Goal: Book appointment/travel/reservation

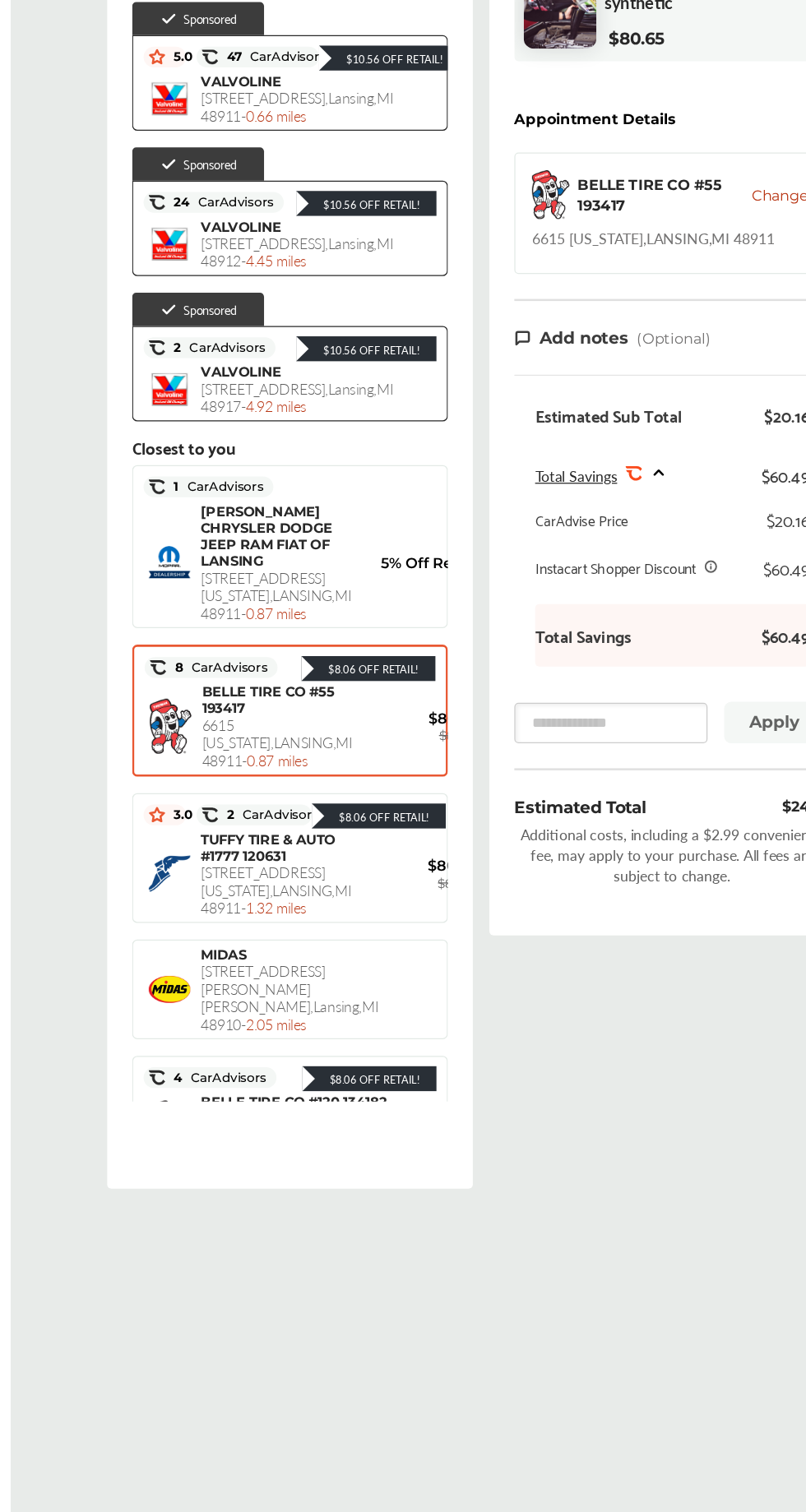
scroll to position [298, 0]
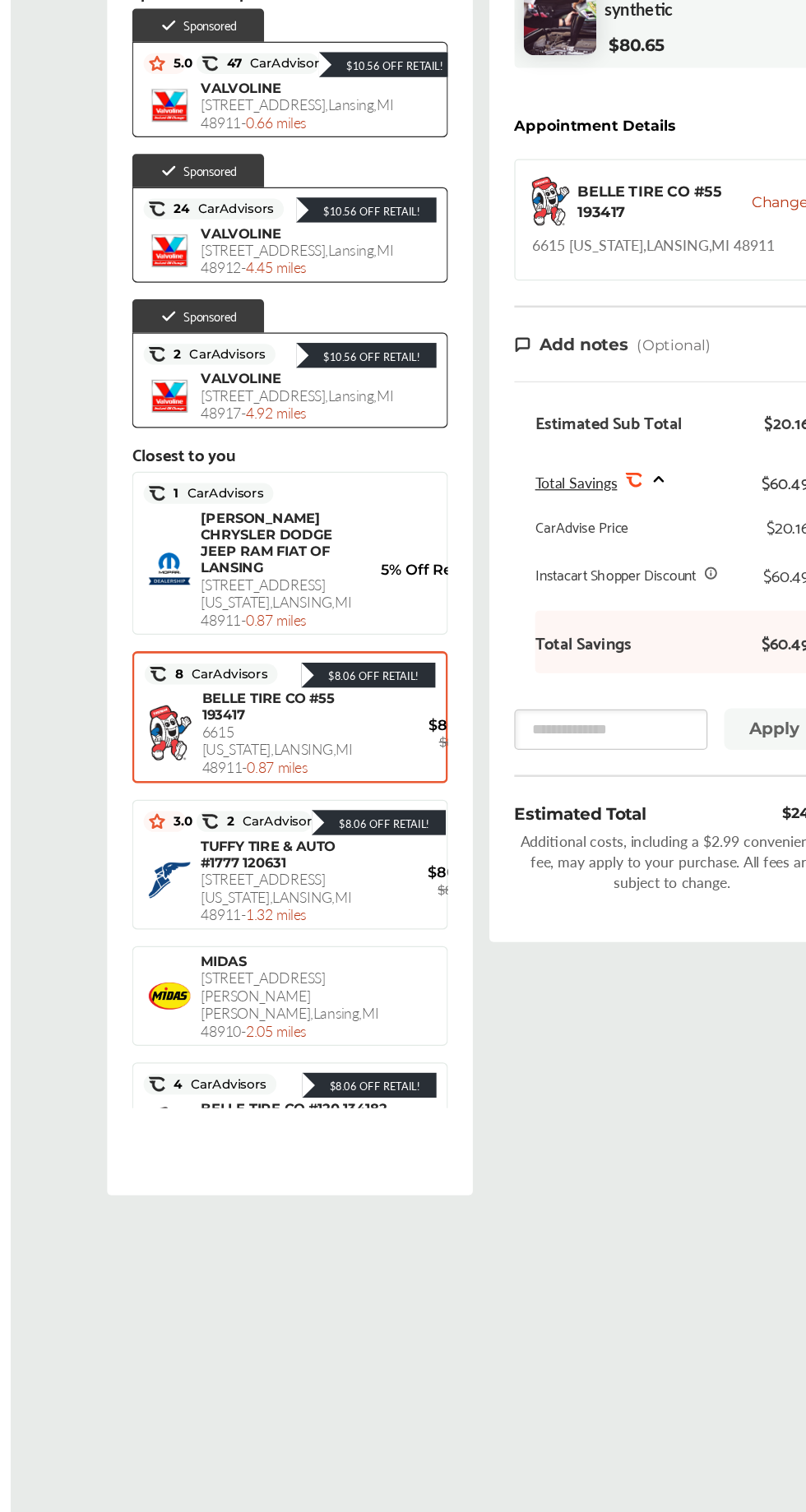
click at [258, 693] on span "6615 [US_STATE][GEOGRAPHIC_DATA] - 0.87 miles" at bounding box center [270, 670] width 119 height 44
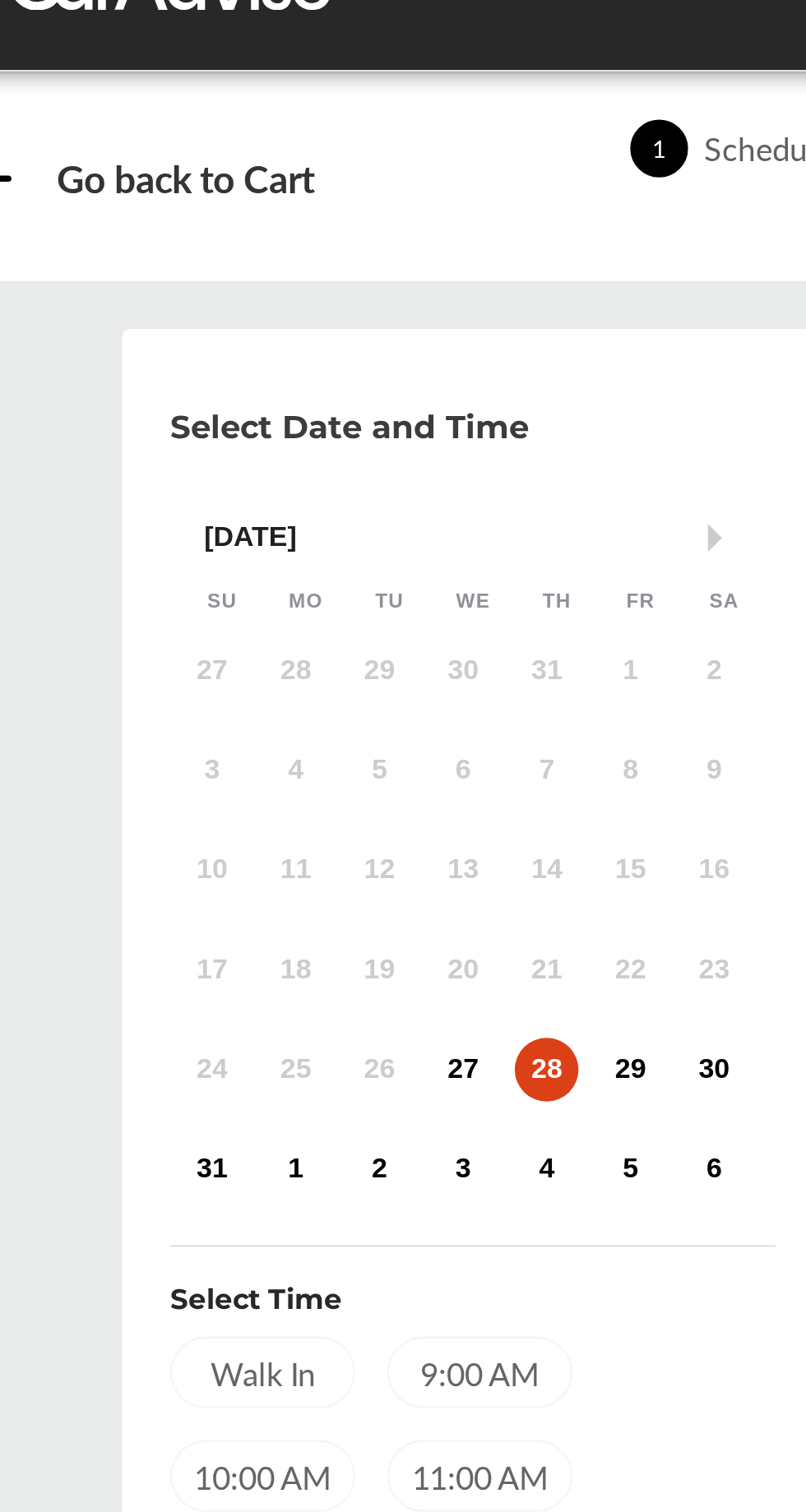
scroll to position [44, 0]
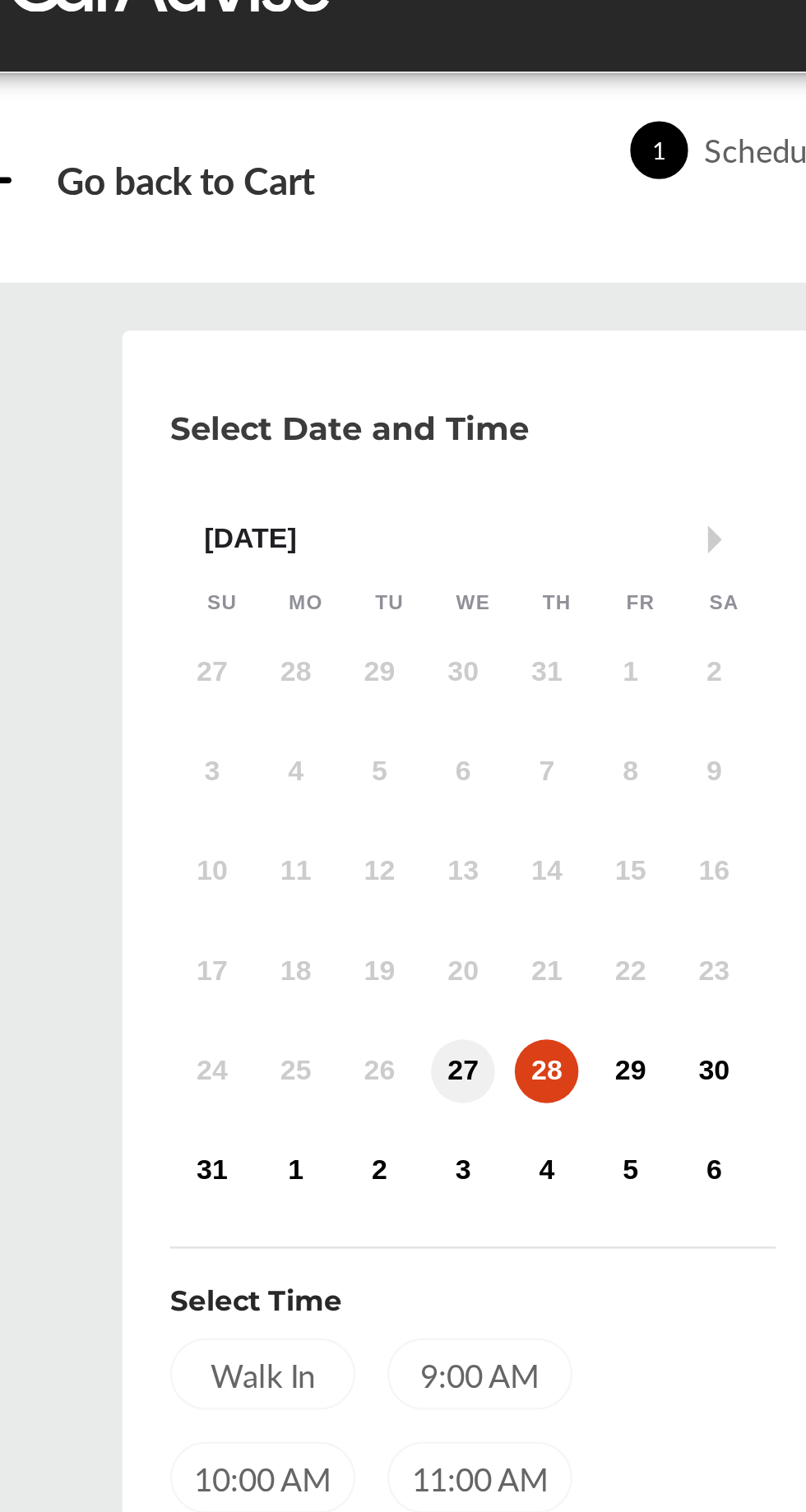
click at [277, 445] on div "27" at bounding box center [276, 442] width 26 height 26
click at [190, 570] on div "Walk In" at bounding box center [194, 567] width 77 height 30
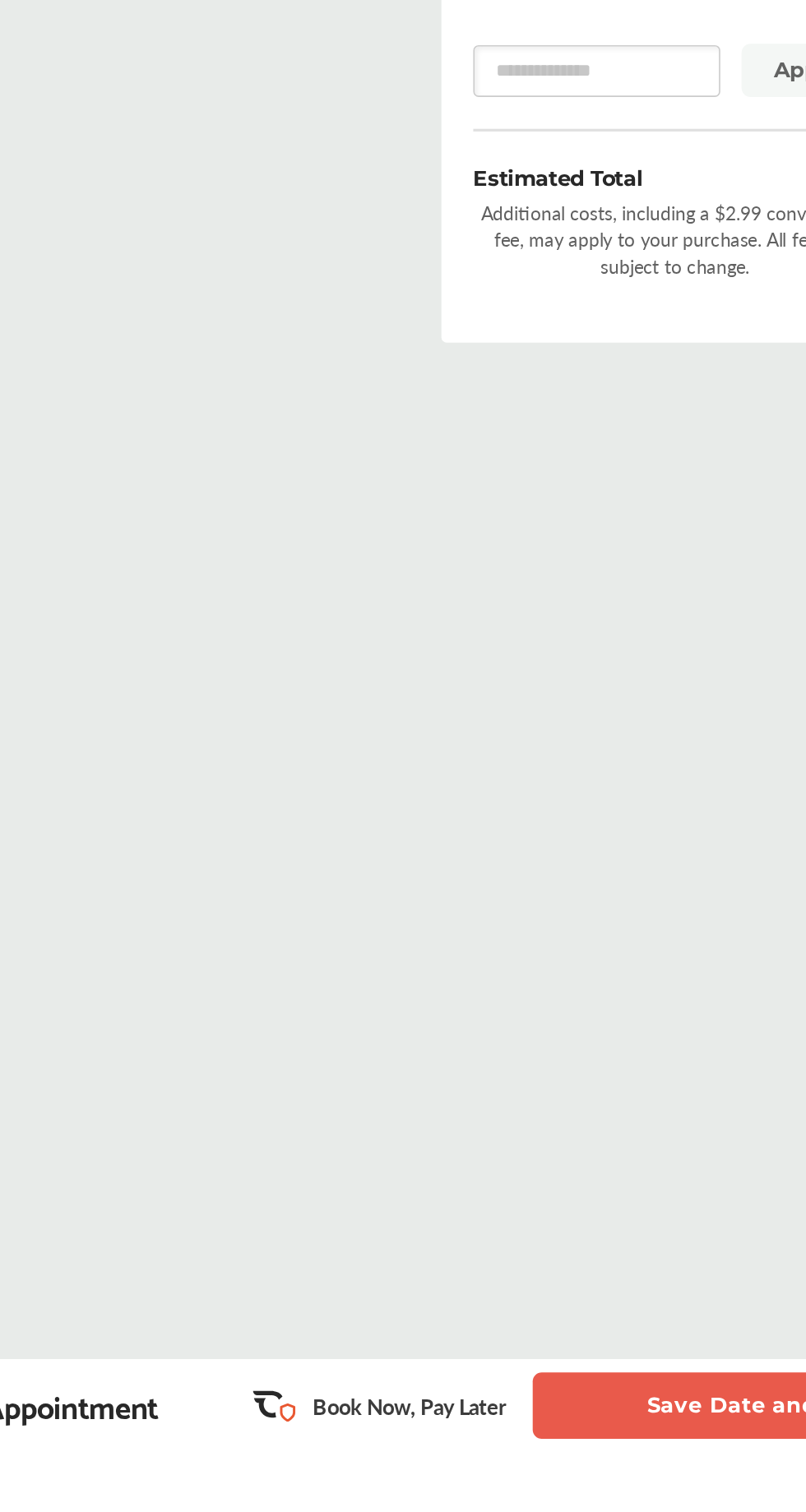
scroll to position [247, 0]
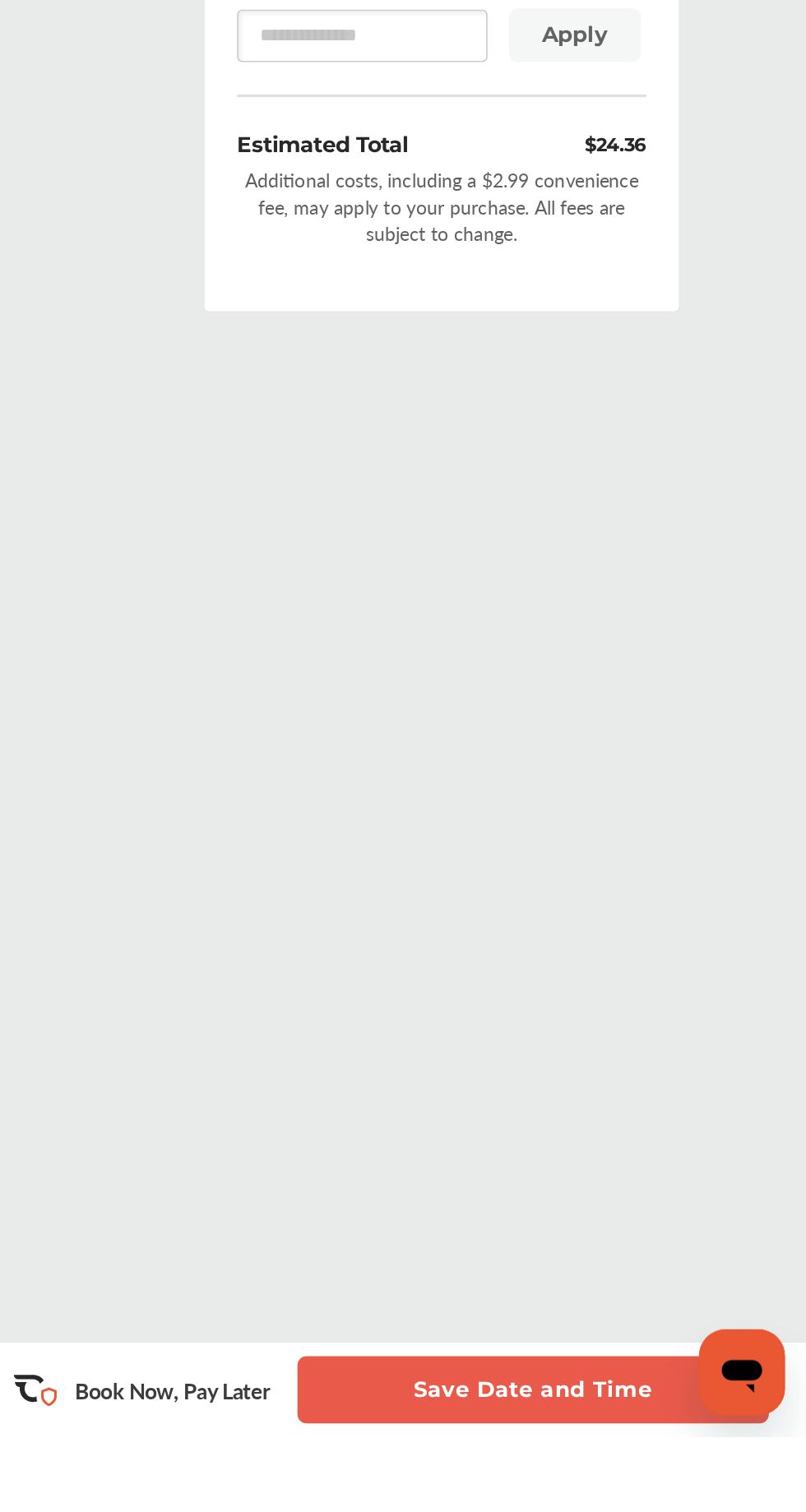
click at [667, 1504] on button "Save Date and Time" at bounding box center [638, 1483] width 287 height 41
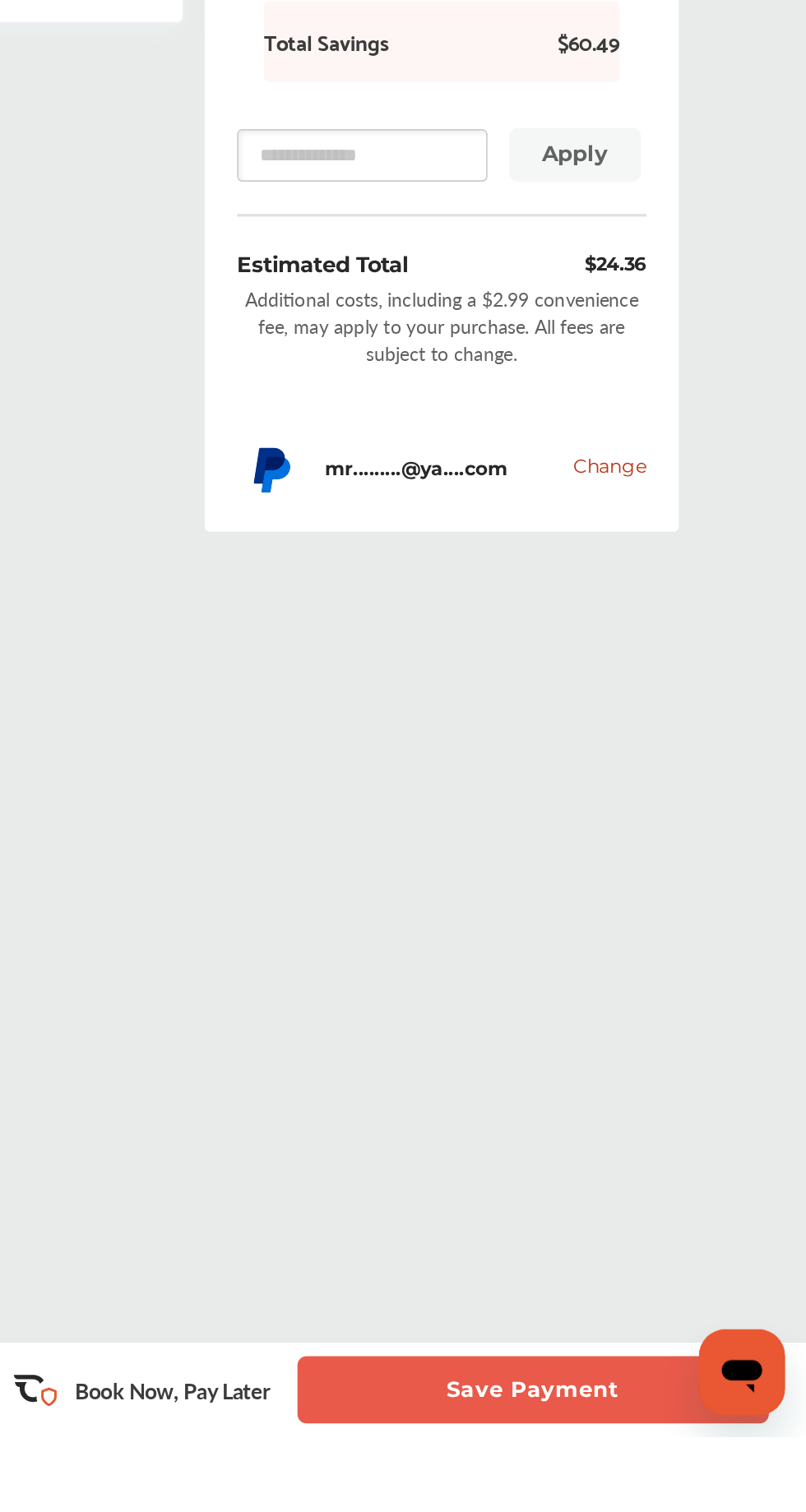
scroll to position [247, 0]
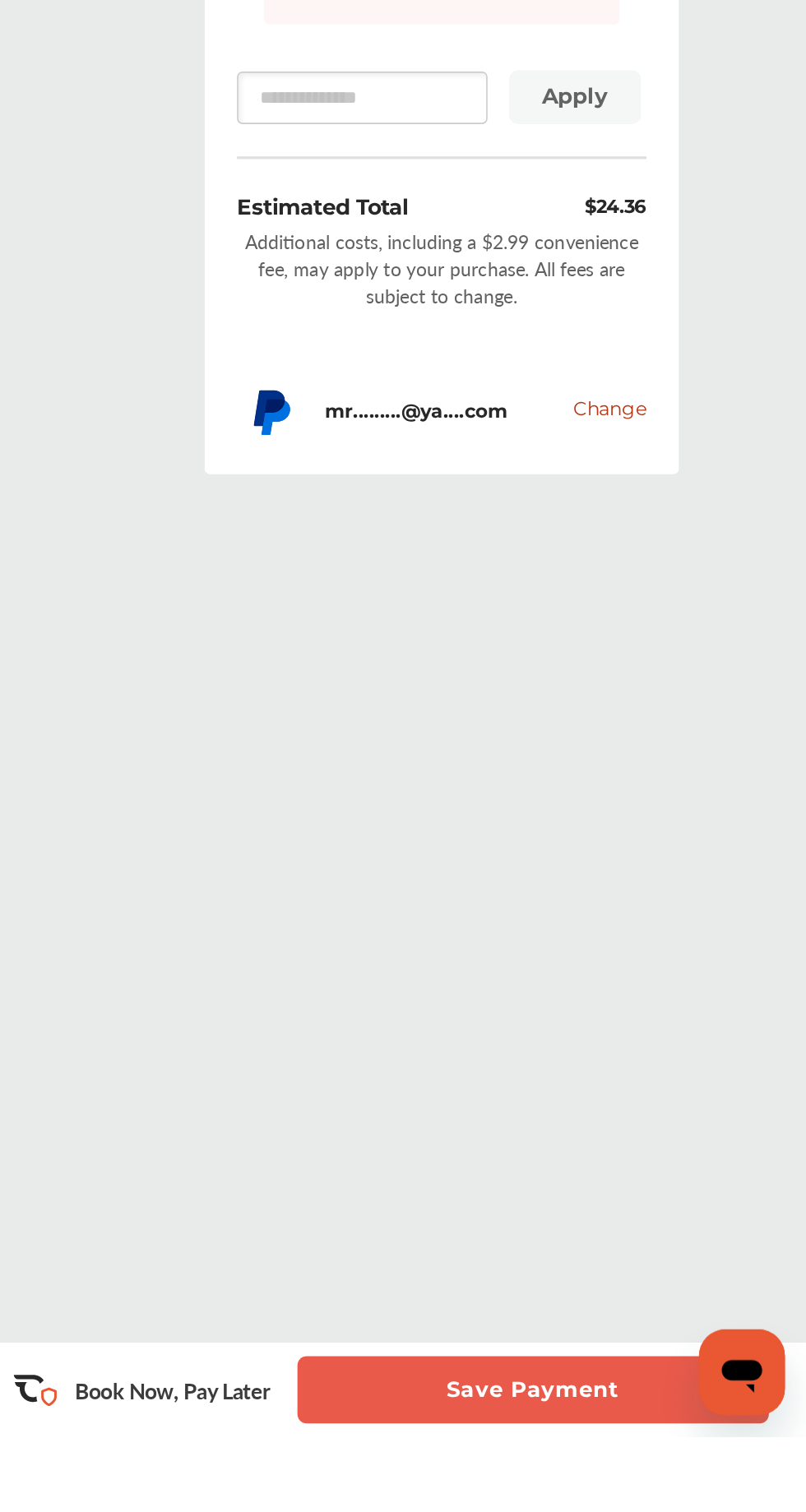
click at [670, 1504] on button "Save Payment" at bounding box center [638, 1483] width 287 height 41
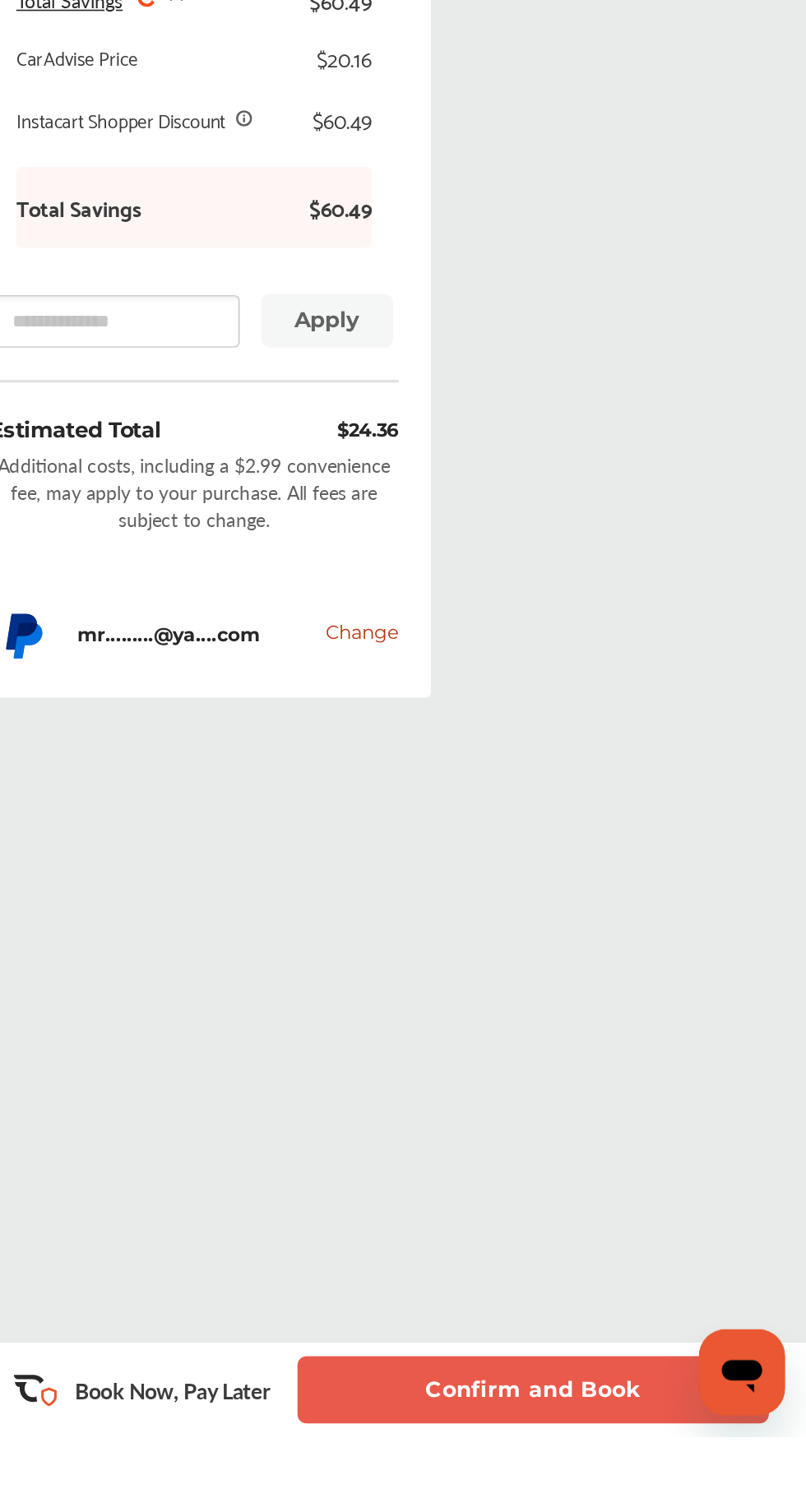
scroll to position [1, 0]
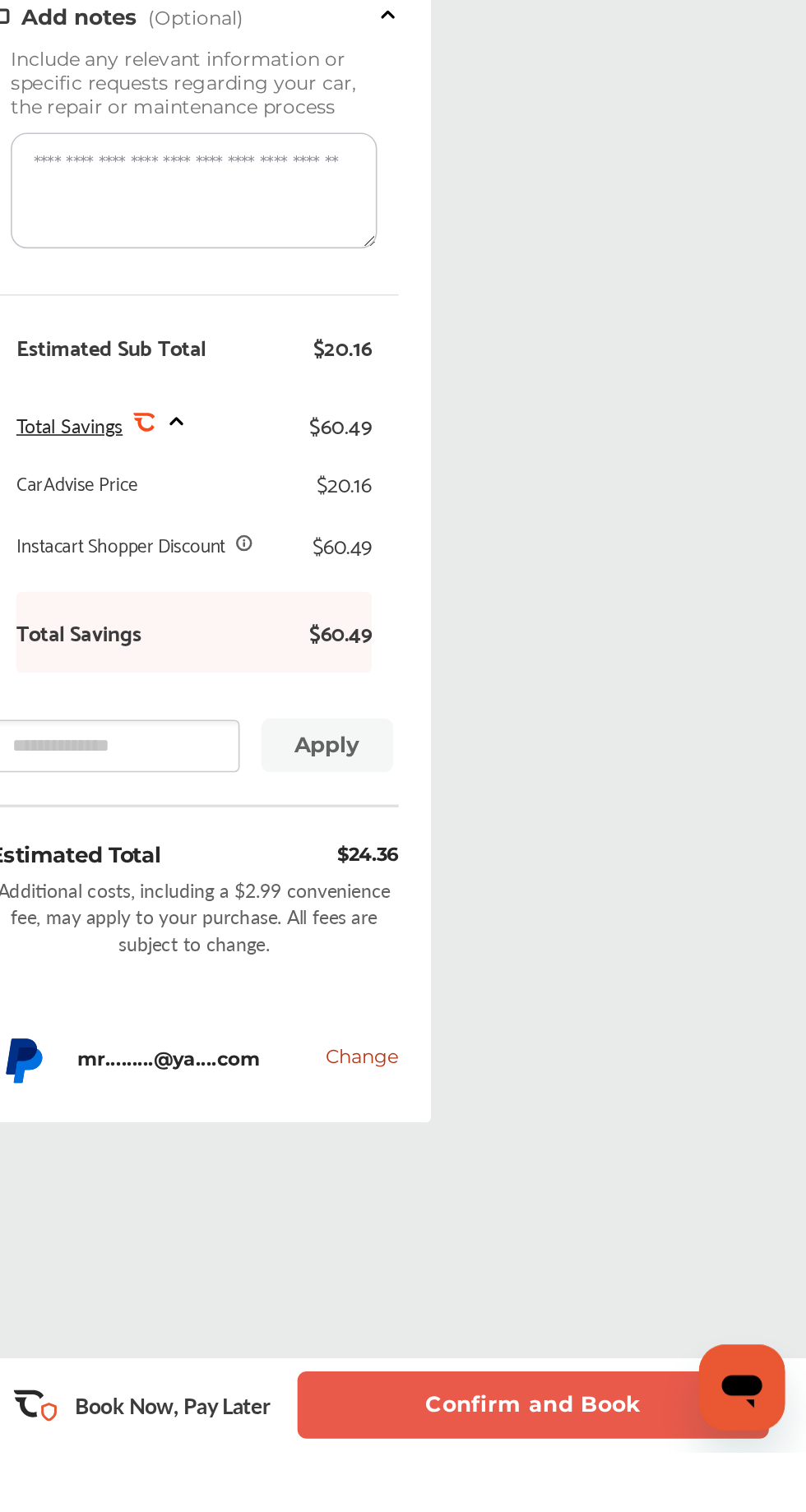
click at [644, 1504] on button "Confirm and Book" at bounding box center [638, 1483] width 287 height 41
